Goal: Submit feedback/report problem

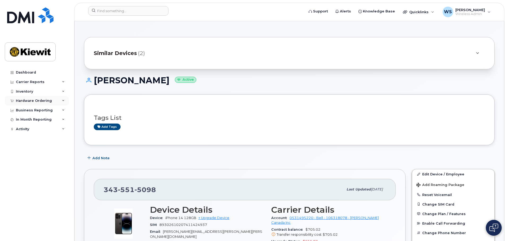
click at [33, 101] on div "Hardware Ordering" at bounding box center [34, 101] width 36 height 4
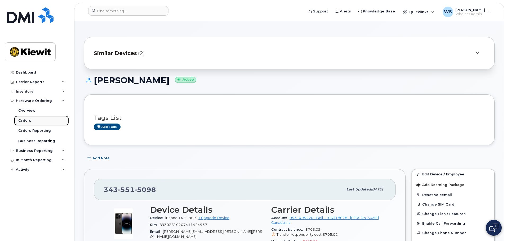
click at [25, 120] on div "Orders" at bounding box center [24, 120] width 13 height 5
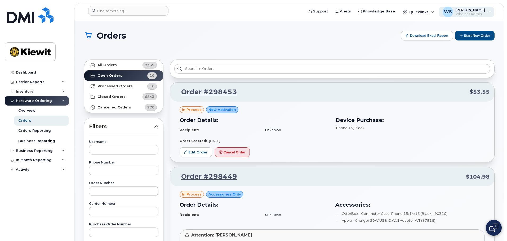
click at [471, 9] on span "[PERSON_NAME]" at bounding box center [470, 10] width 30 height 4
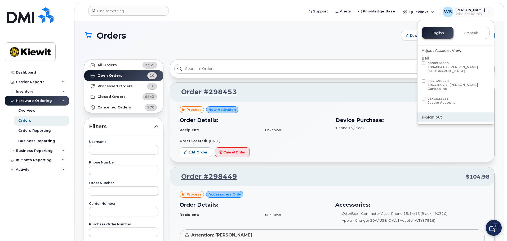
click at [434, 113] on div "Sign out" at bounding box center [455, 118] width 76 height 10
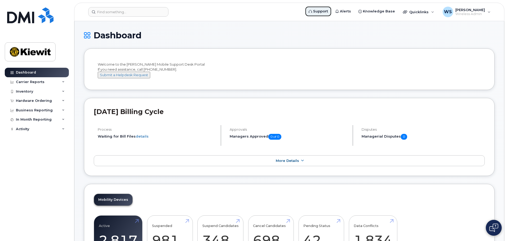
click at [320, 12] on span "Support" at bounding box center [320, 11] width 15 height 5
click at [37, 51] on img at bounding box center [30, 51] width 41 height 15
click at [133, 78] on button "Submit a Helpdesk Request" at bounding box center [124, 75] width 52 height 7
